Goal: Navigation & Orientation: Find specific page/section

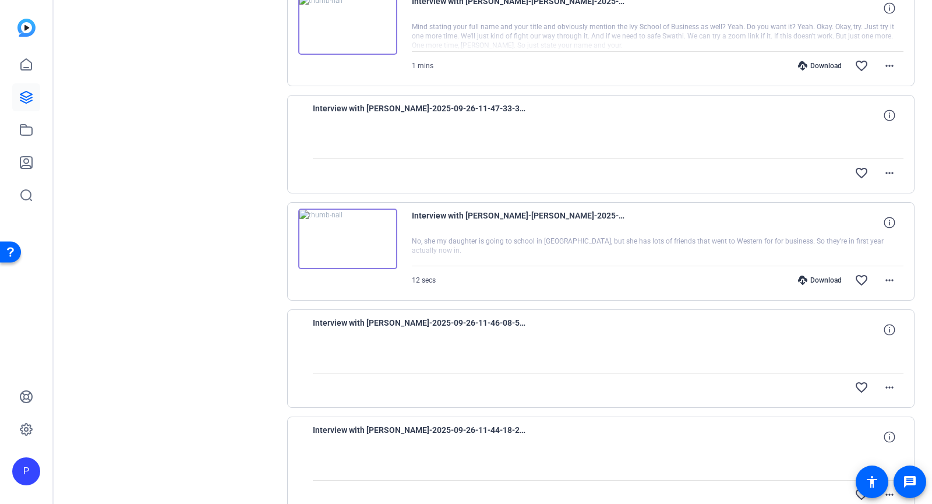
scroll to position [888, 0]
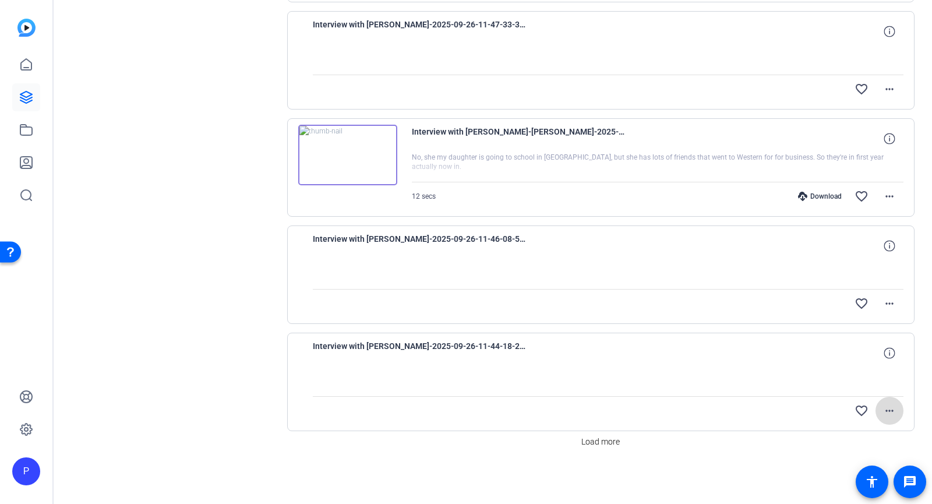
click at [887, 412] on mat-icon "more_horiz" at bounding box center [890, 411] width 14 height 14
click at [887, 354] on div at bounding box center [466, 252] width 932 height 504
click at [592, 443] on span "Load more" at bounding box center [600, 442] width 38 height 12
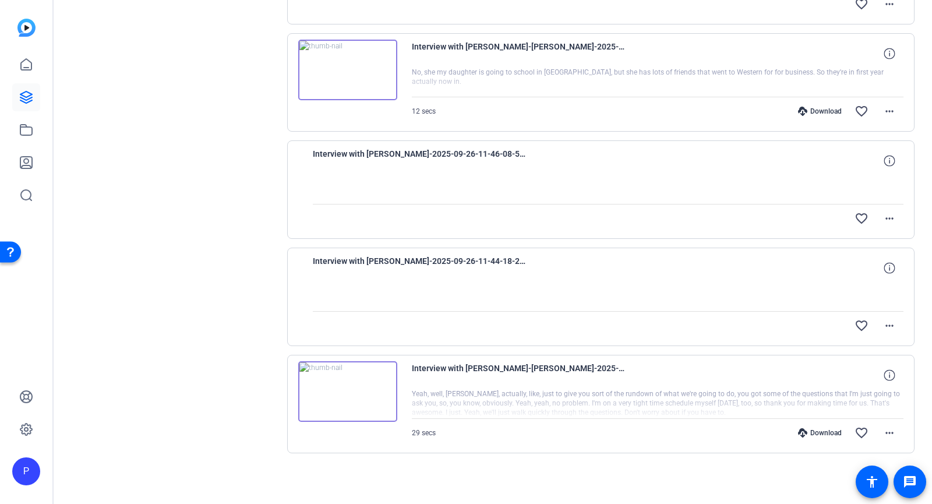
scroll to position [975, 0]
click at [891, 429] on span at bounding box center [890, 432] width 28 height 28
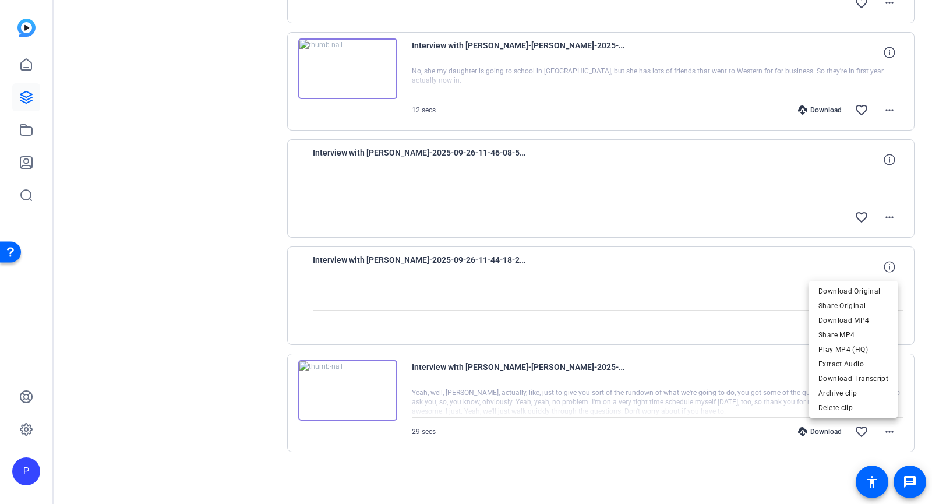
click at [932, 356] on div at bounding box center [466, 252] width 932 height 504
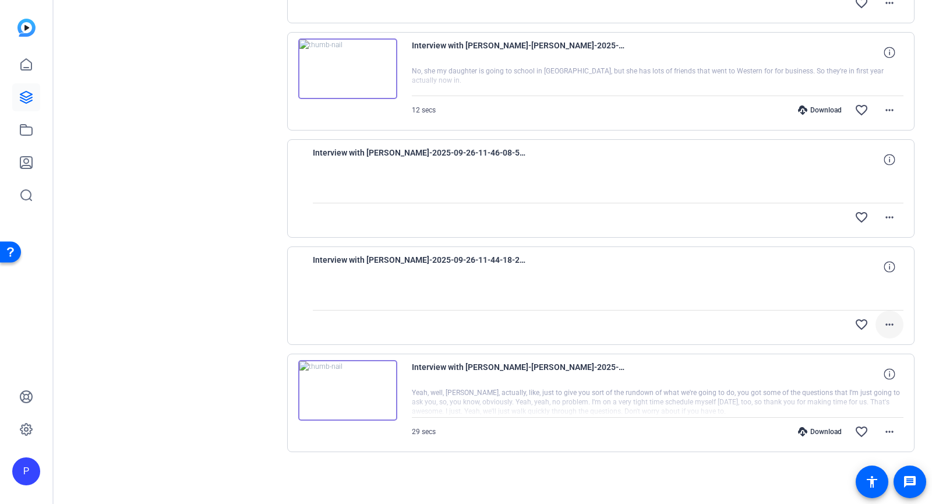
click at [888, 335] on span at bounding box center [890, 325] width 28 height 28
click at [928, 307] on div at bounding box center [466, 252] width 932 height 504
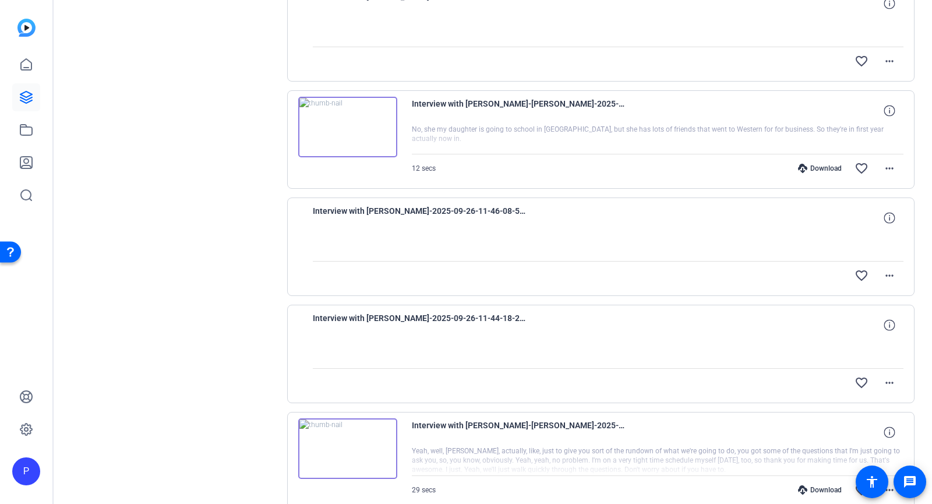
scroll to position [858, 0]
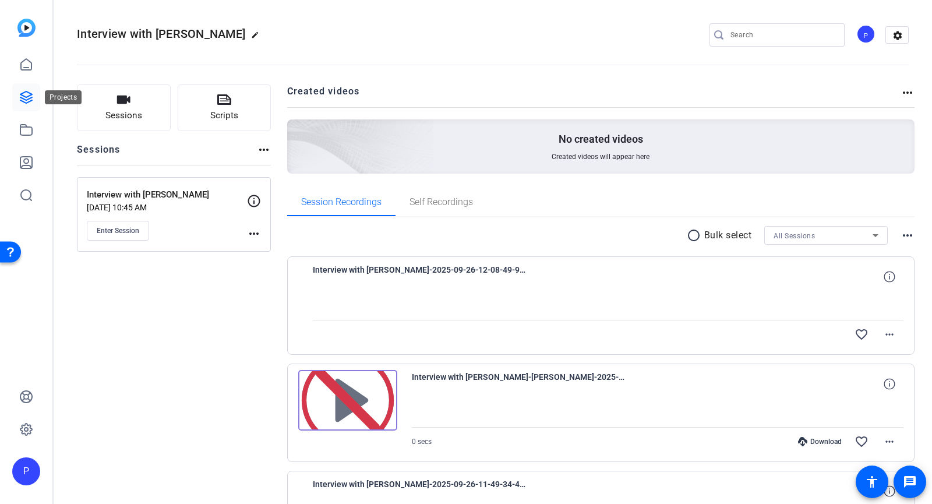
click at [26, 100] on icon at bounding box center [26, 97] width 12 height 12
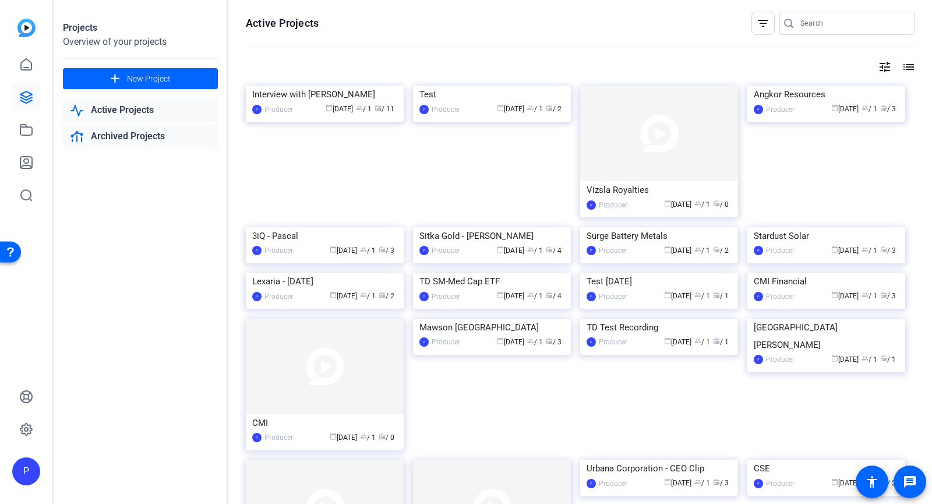
click at [140, 135] on link "Archived Projects" at bounding box center [140, 137] width 155 height 24
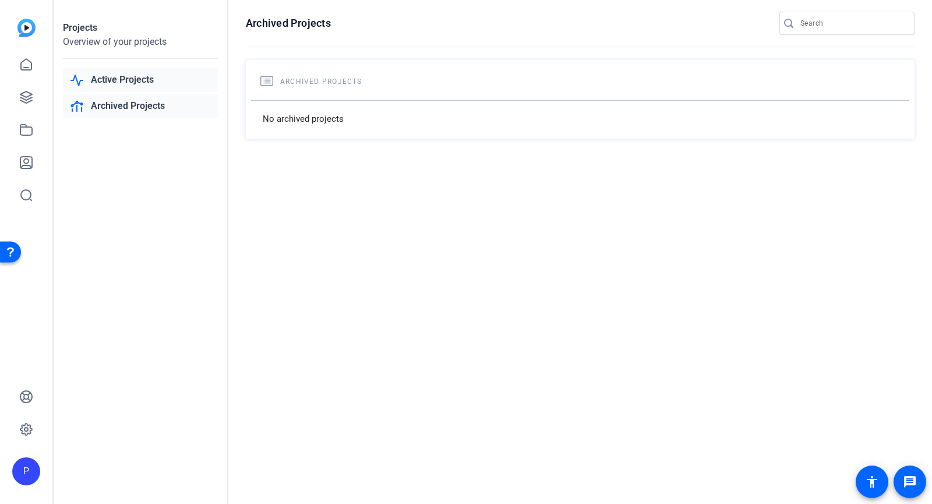
click at [128, 79] on link "Active Projects" at bounding box center [140, 80] width 155 height 24
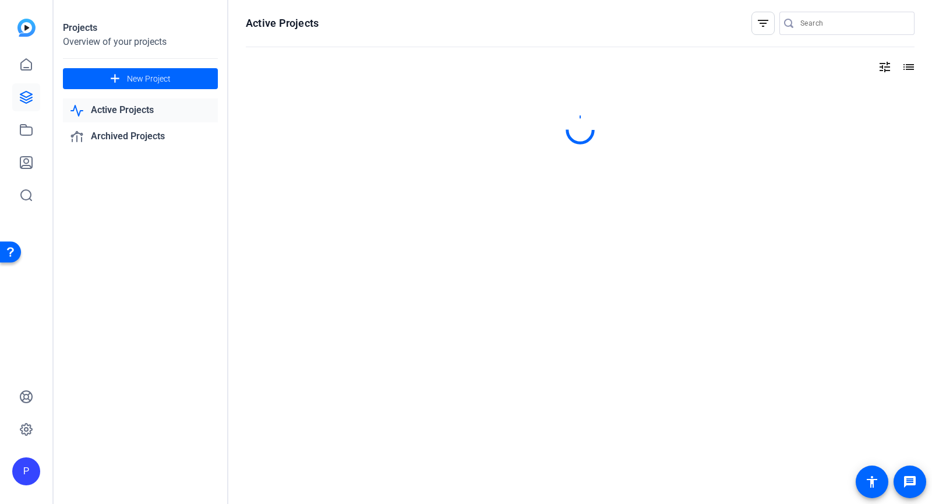
click at [96, 109] on link "Active Projects" at bounding box center [140, 110] width 155 height 24
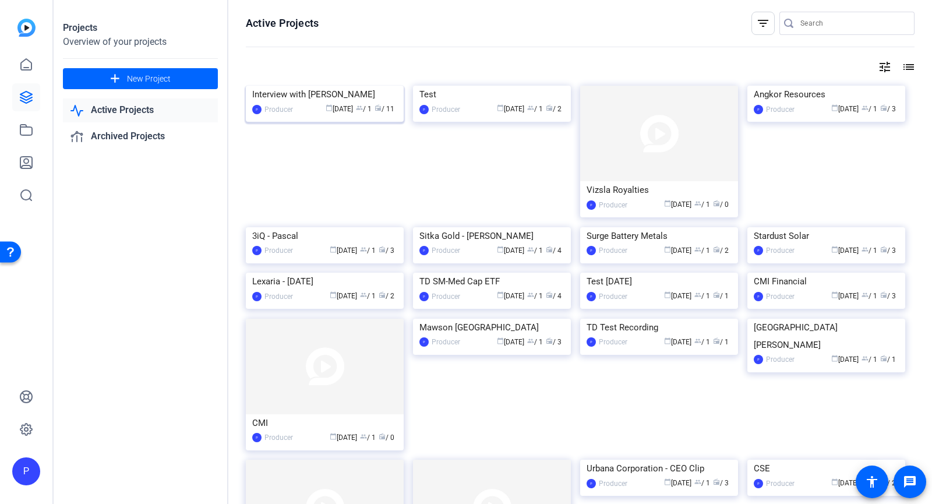
click at [334, 103] on div "Interview with [PERSON_NAME]" at bounding box center [324, 94] width 145 height 17
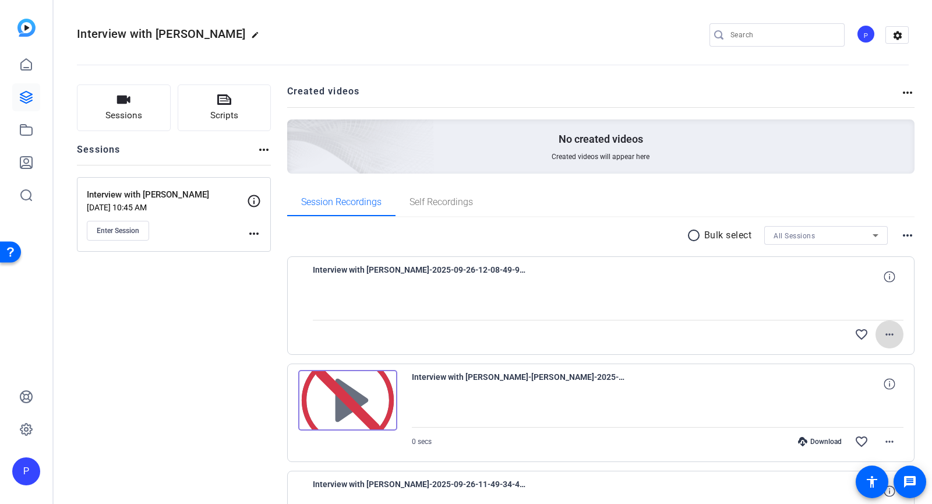
click at [894, 338] on span at bounding box center [890, 334] width 28 height 28
click at [913, 319] on div at bounding box center [466, 252] width 932 height 504
click at [887, 271] on icon at bounding box center [889, 276] width 11 height 11
click at [449, 206] on span "Self Recordings" at bounding box center [442, 201] width 64 height 9
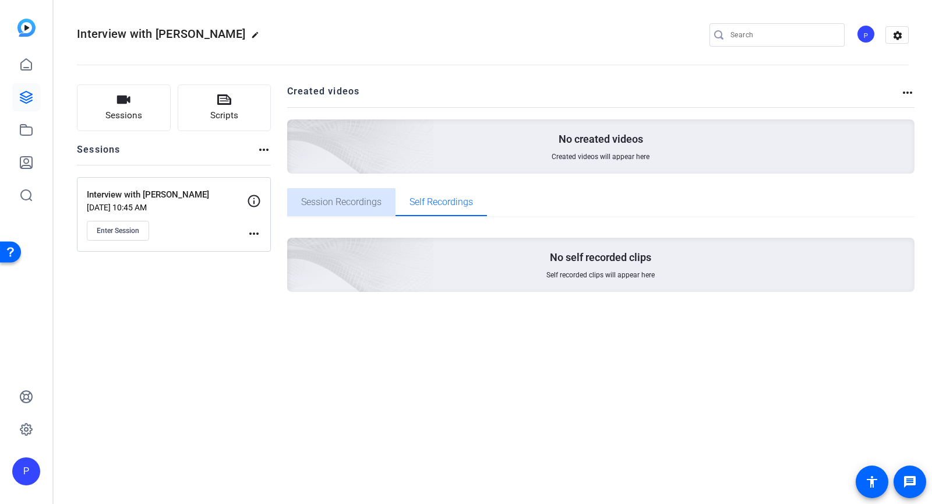
click at [340, 206] on span "Session Recordings" at bounding box center [341, 201] width 80 height 9
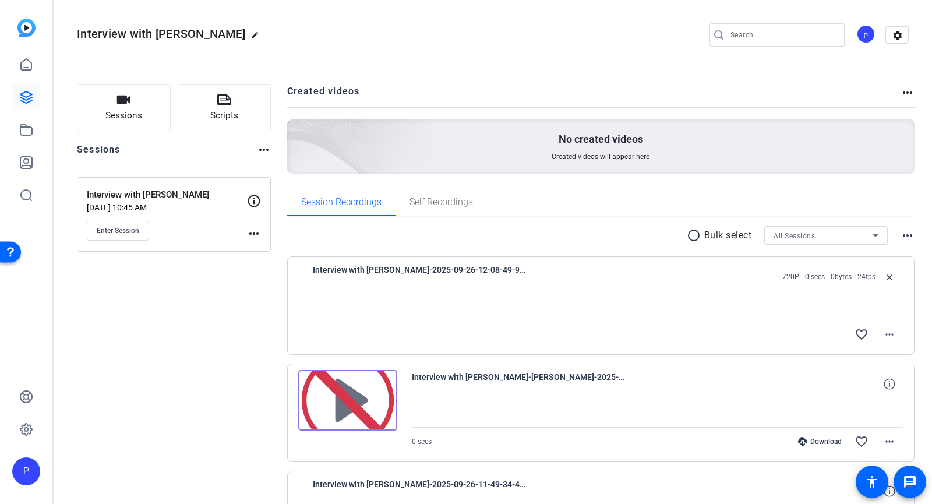
click at [583, 70] on openreel-divider-bar at bounding box center [493, 62] width 832 height 36
